Goal: Task Accomplishment & Management: Use online tool/utility

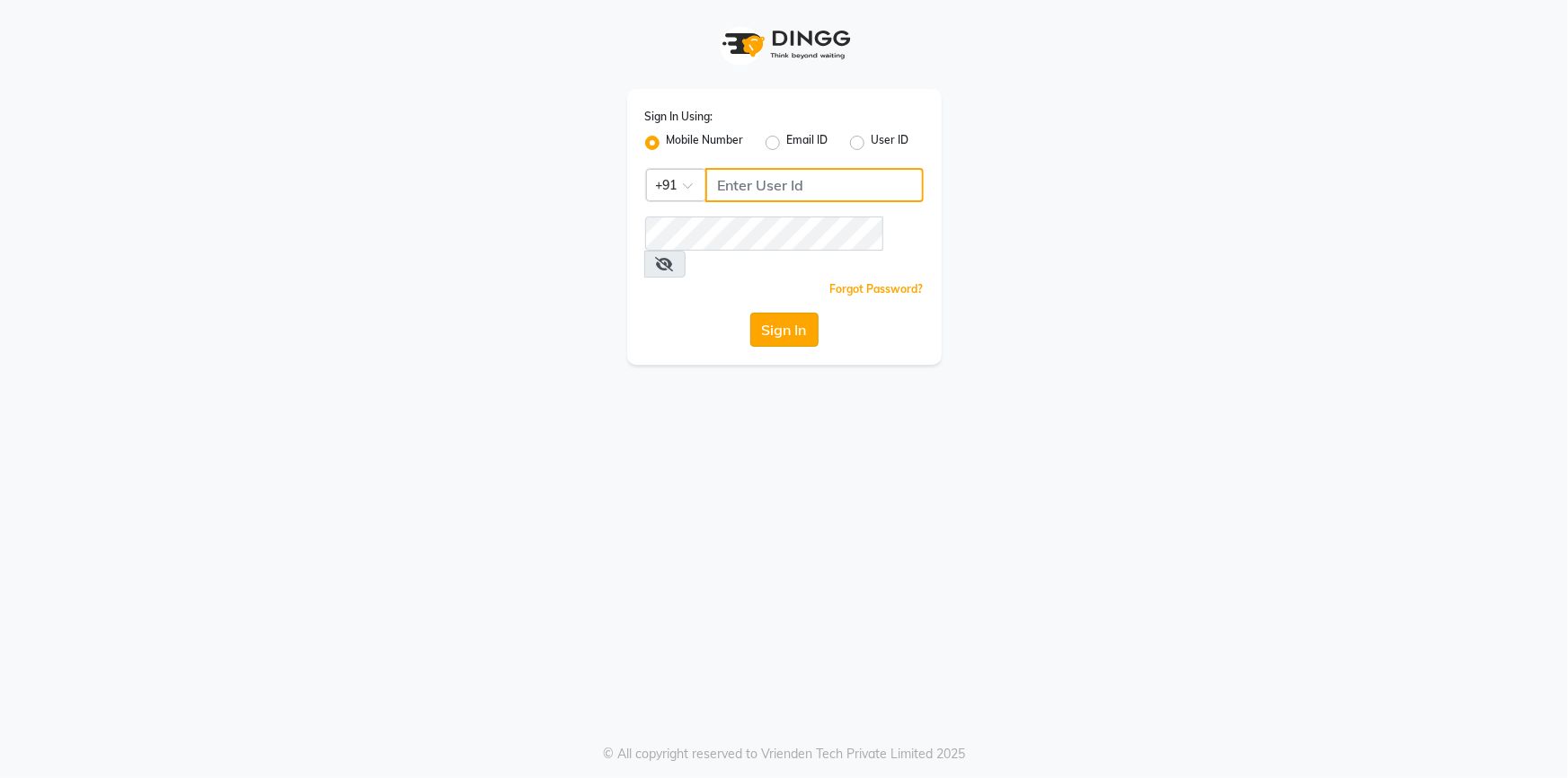
type input "9444985218"
click at [784, 312] on button "Sign In" at bounding box center [785, 329] width 68 height 34
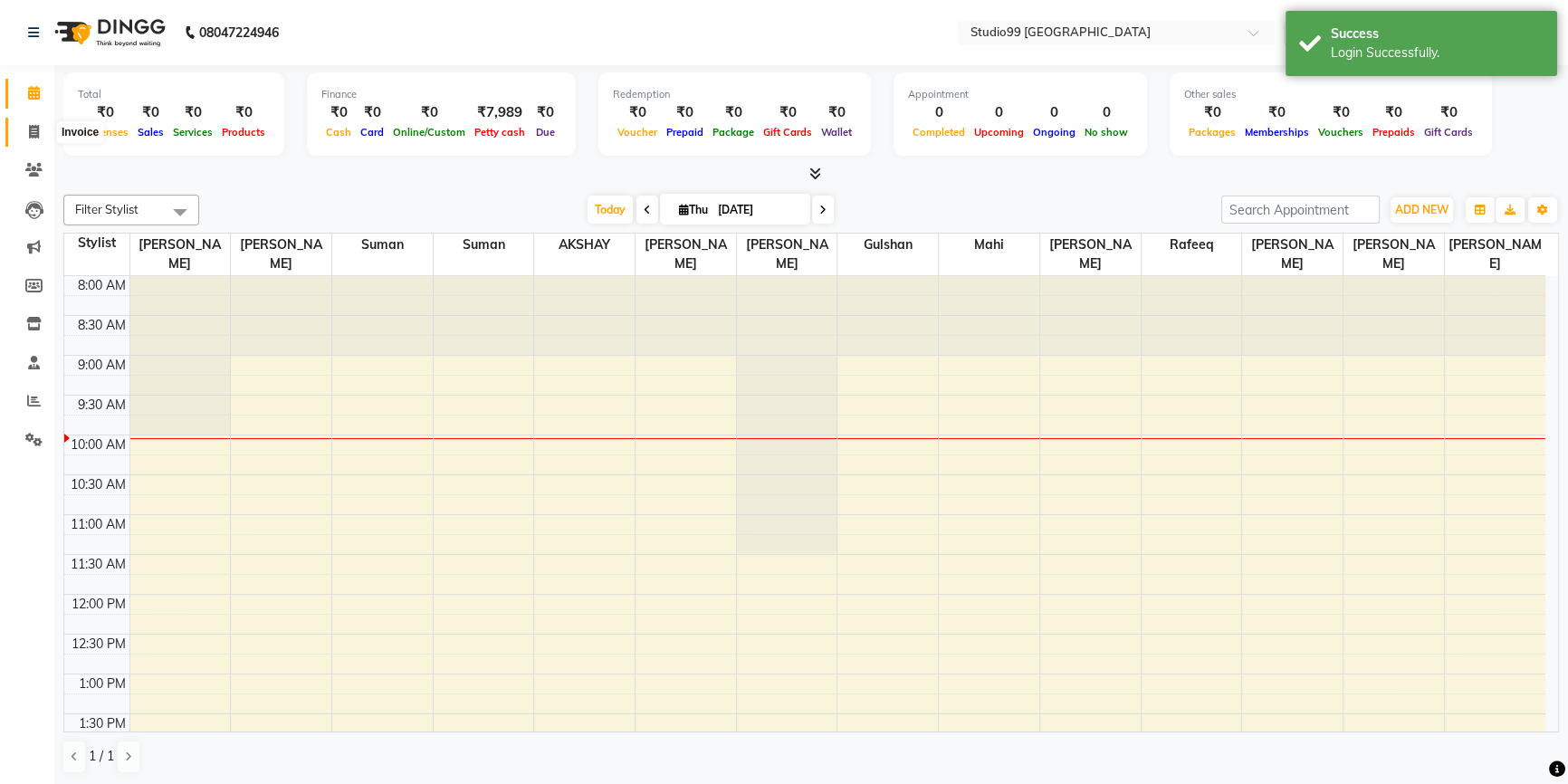
click at [45, 131] on span at bounding box center [33, 133] width 31 height 21
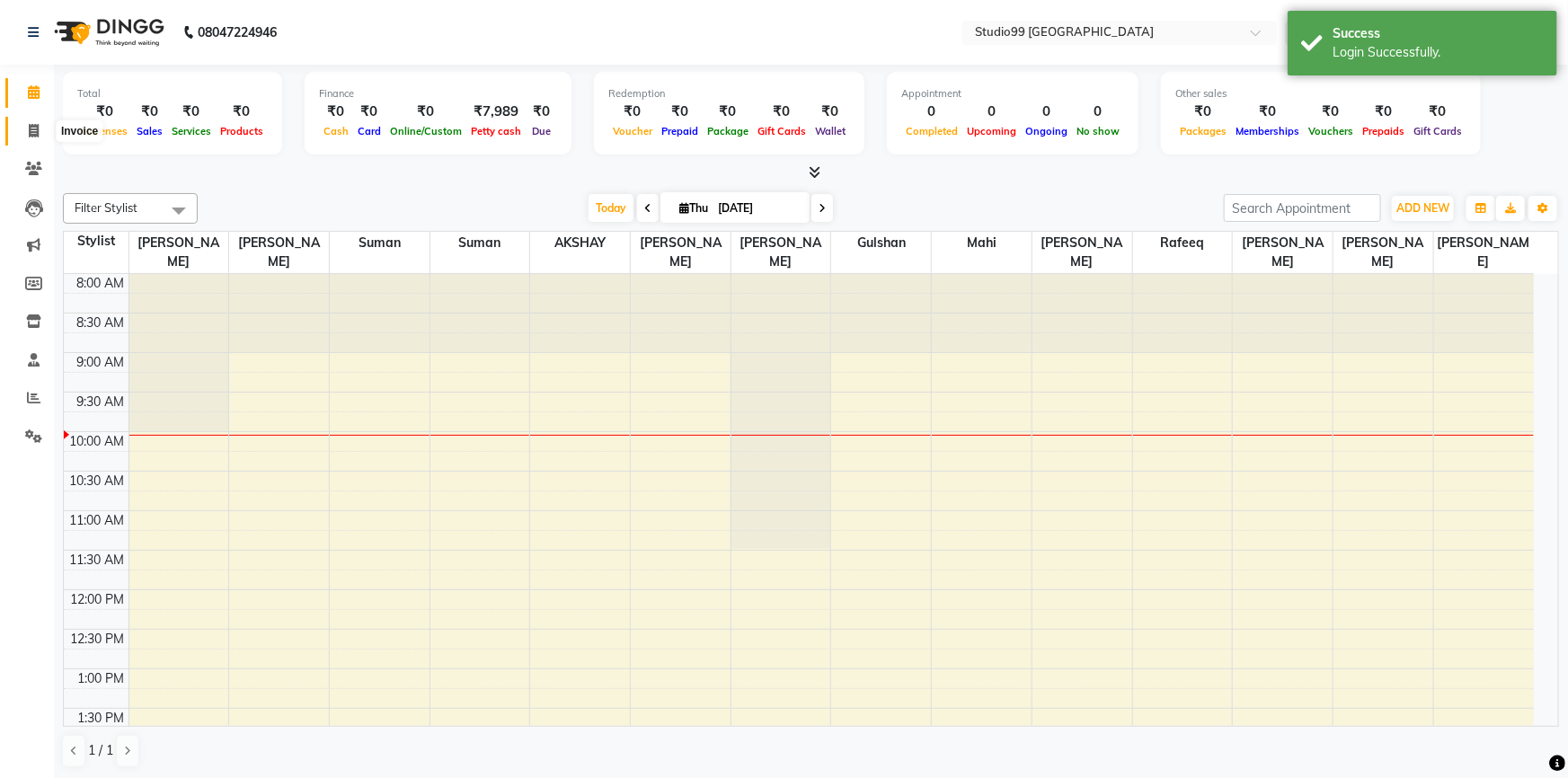
select select "6042"
select select "service"
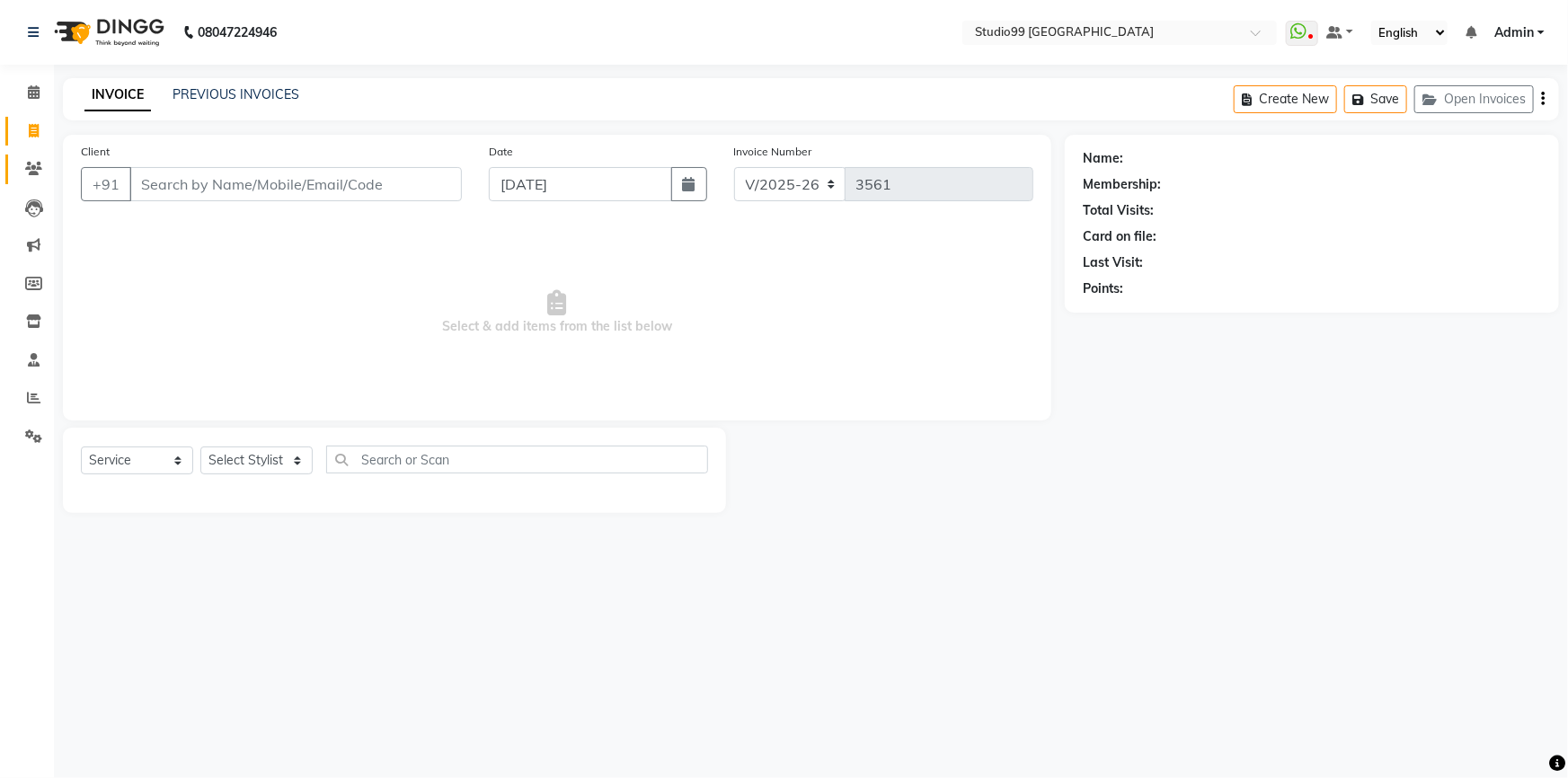
click at [40, 181] on link "Clients" at bounding box center [27, 168] width 44 height 29
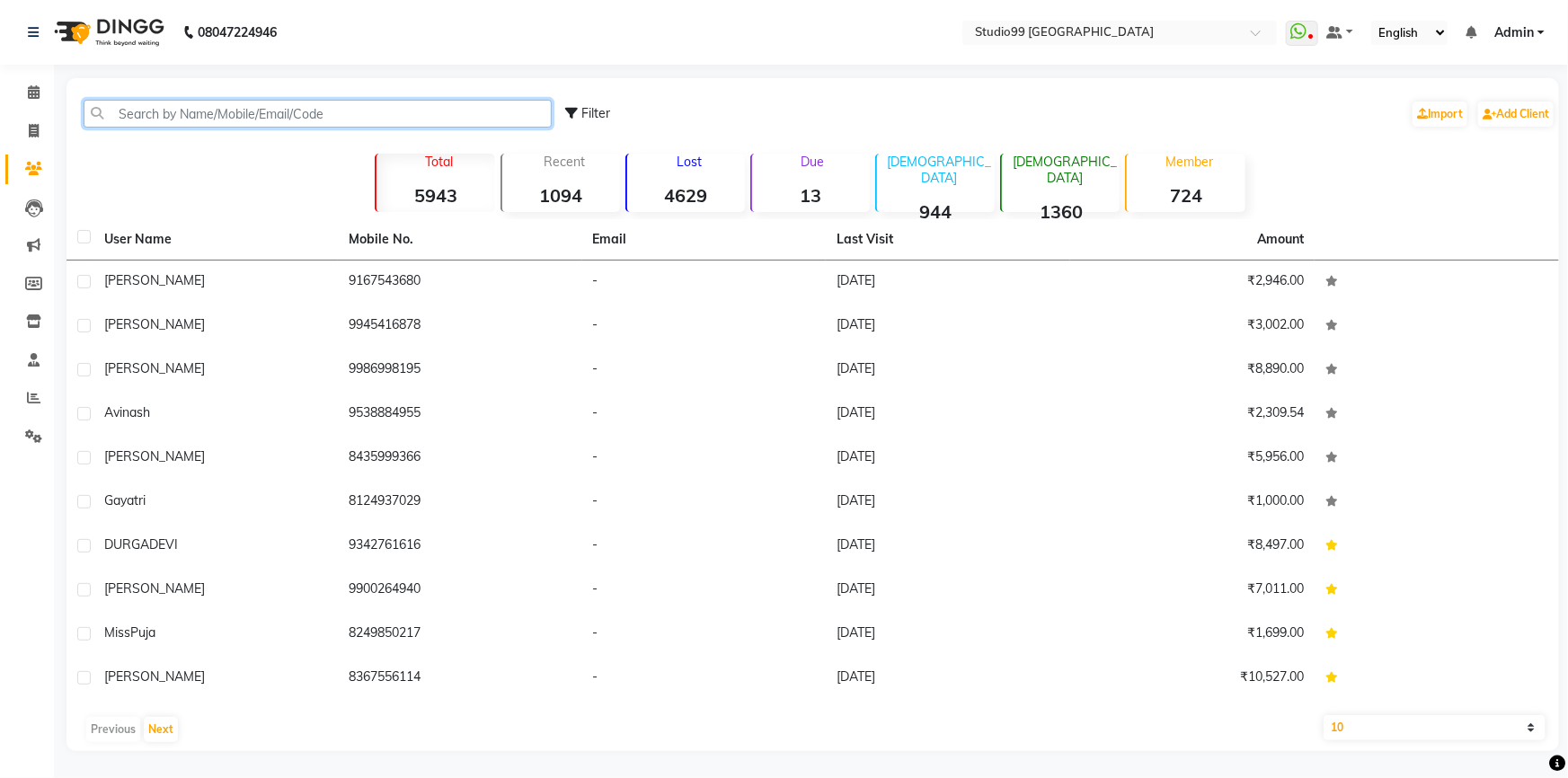
click at [151, 120] on input "text" at bounding box center [317, 113] width 469 height 27
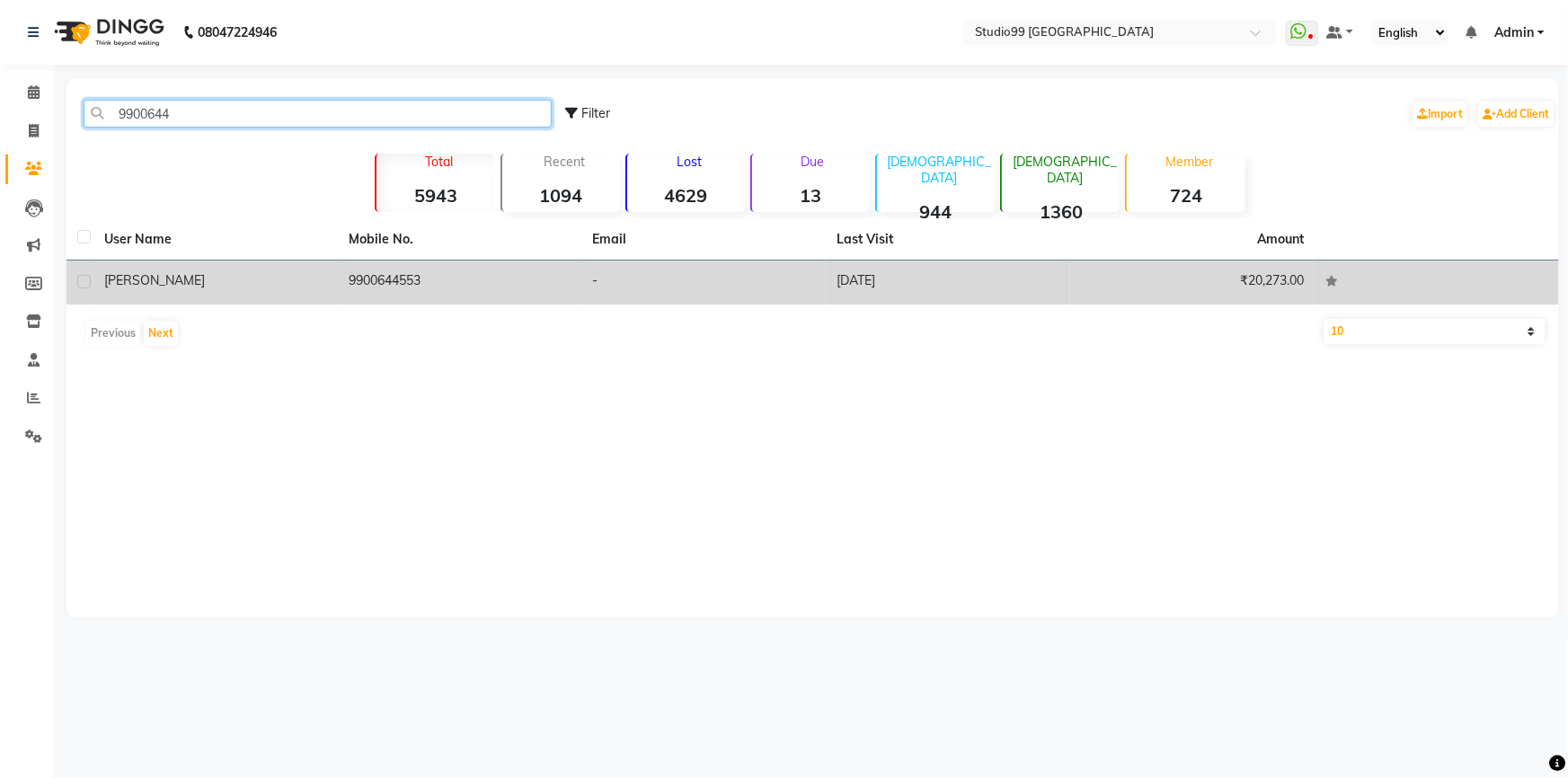
type input "9900644"
click at [428, 274] on td "9900644553" at bounding box center [460, 282] width 244 height 44
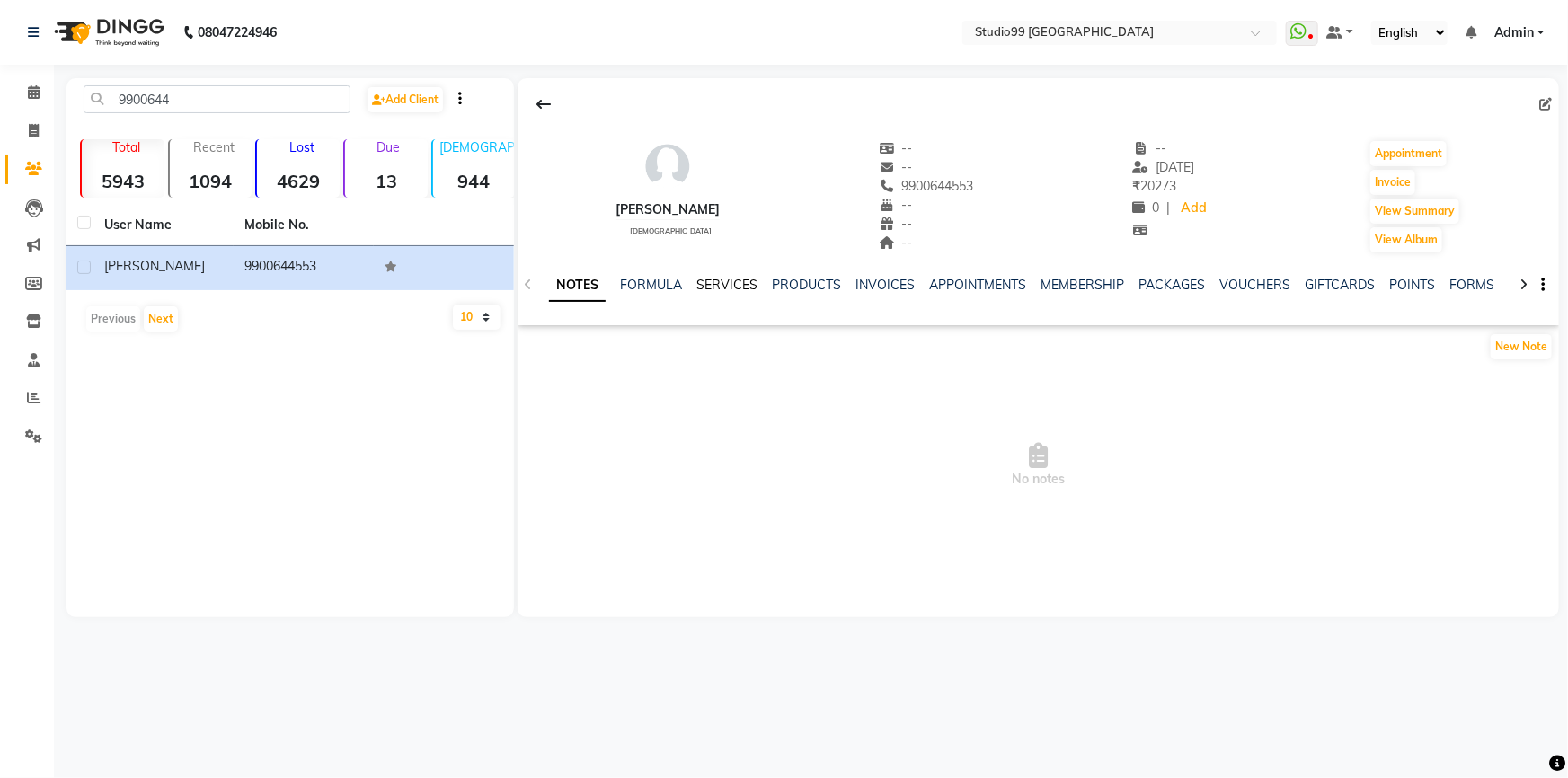
click at [719, 282] on link "SERVICES" at bounding box center [727, 284] width 62 height 16
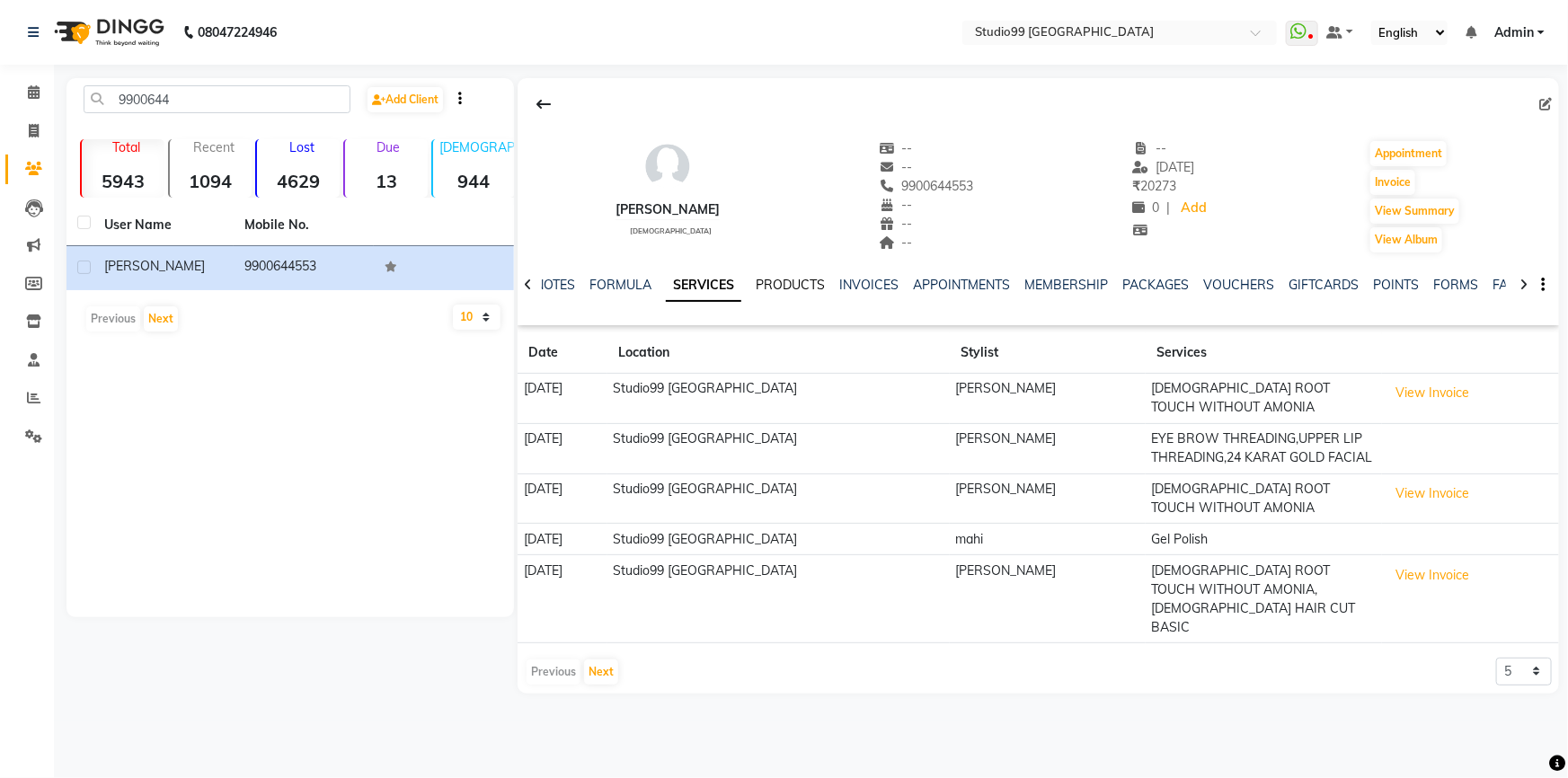
click at [790, 286] on link "PRODUCTS" at bounding box center [790, 284] width 69 height 16
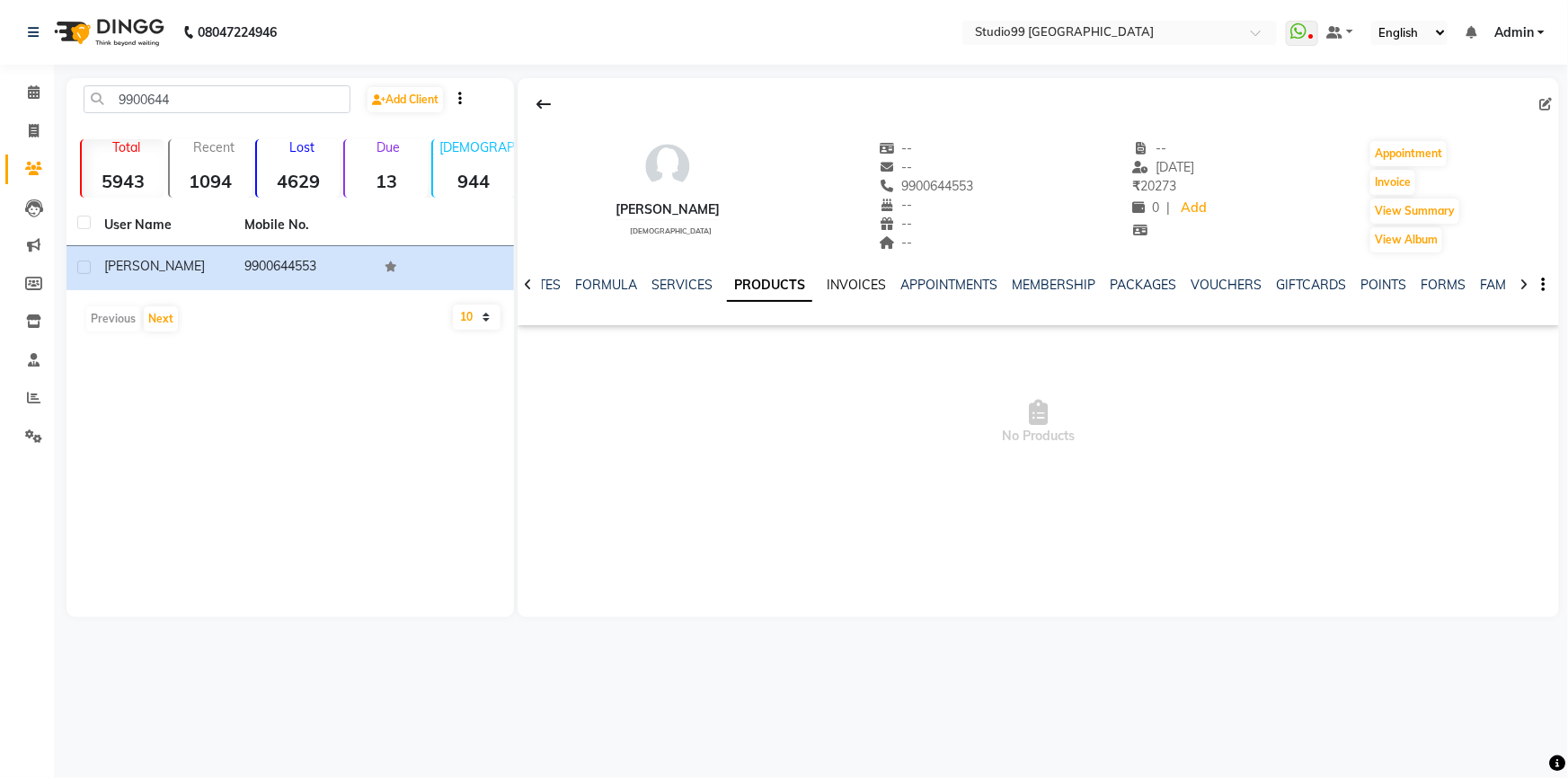
click at [849, 279] on link "INVOICES" at bounding box center [856, 284] width 60 height 16
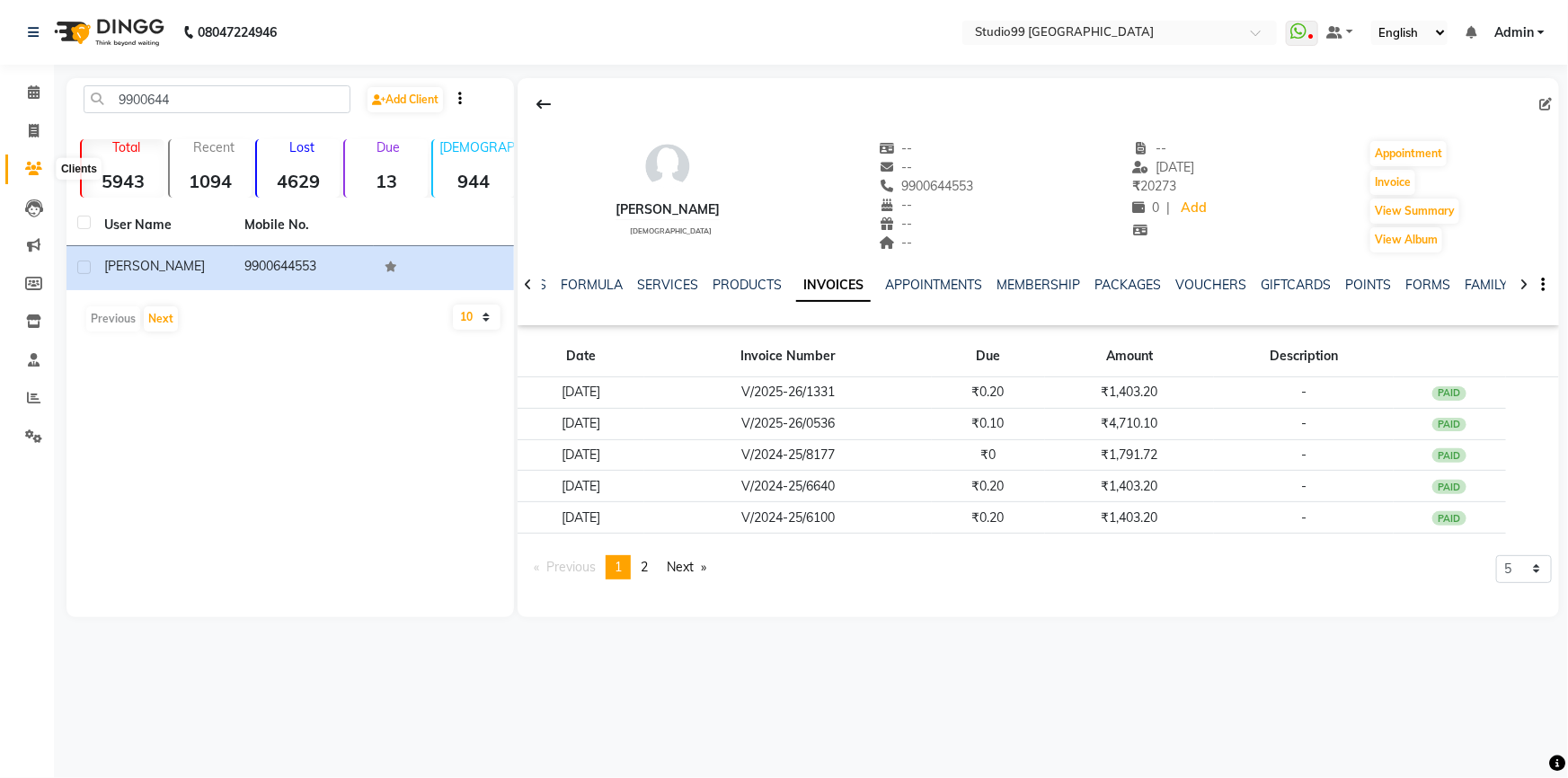
click at [34, 159] on span at bounding box center [33, 169] width 31 height 21
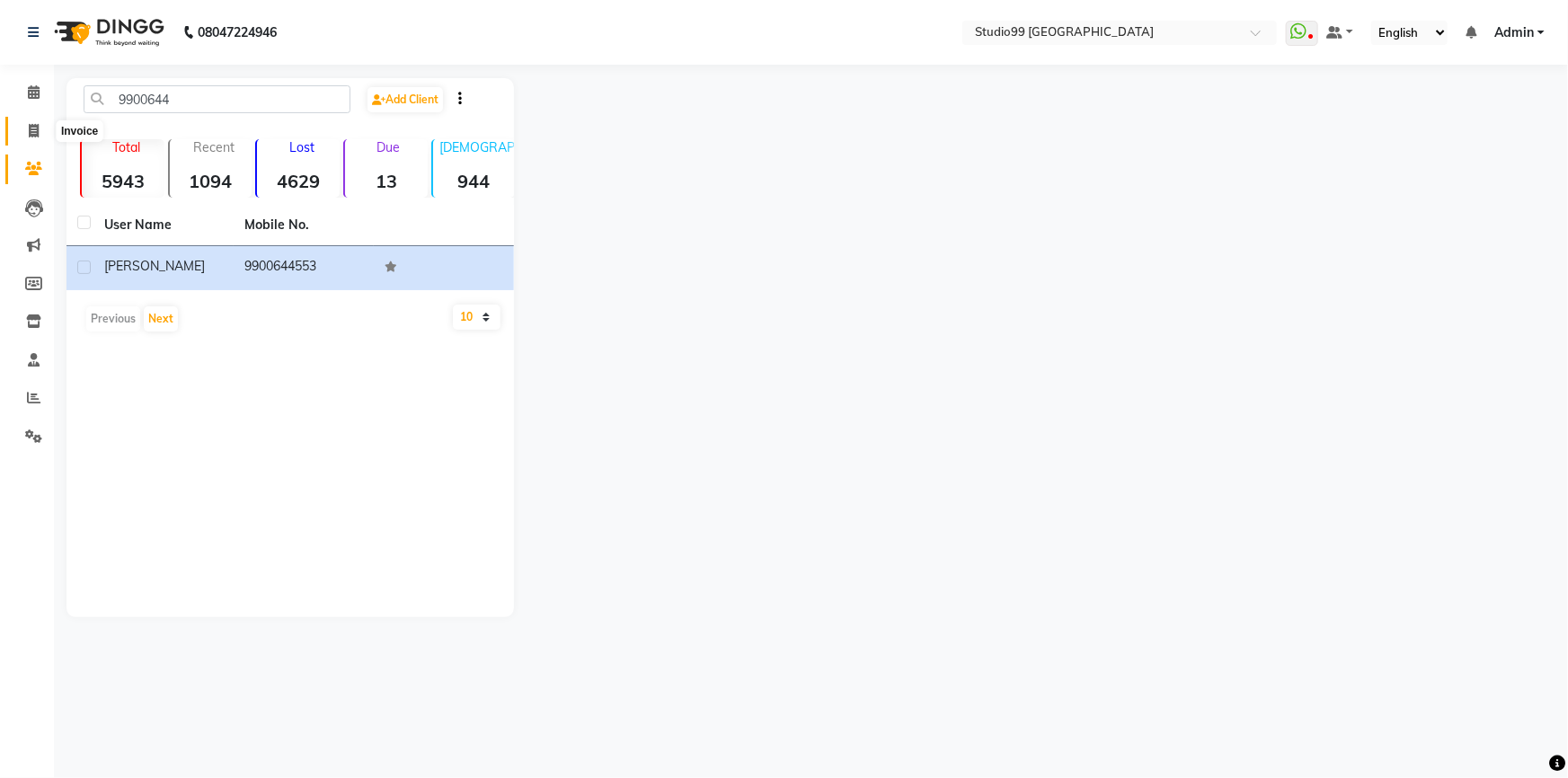
click at [28, 129] on icon at bounding box center [33, 131] width 9 height 13
select select "6042"
select select "service"
